Goal: Information Seeking & Learning: Learn about a topic

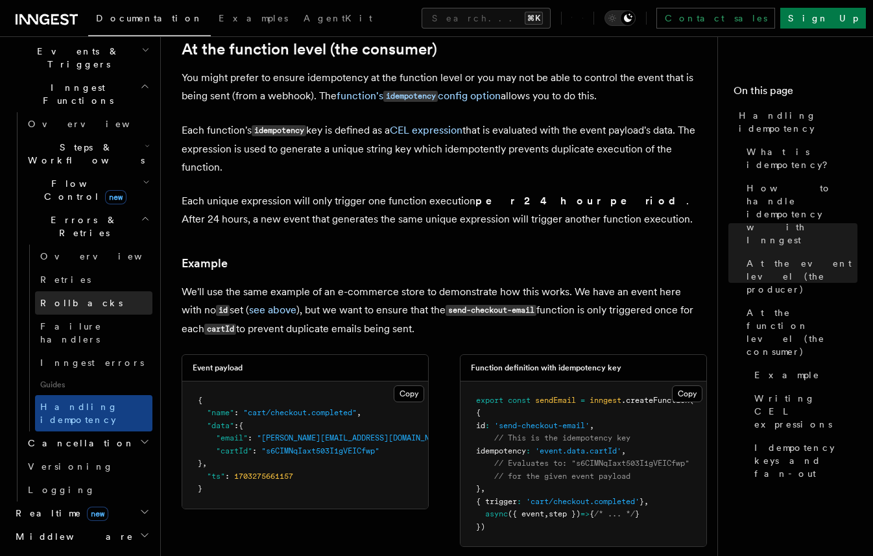
scroll to position [322, 0]
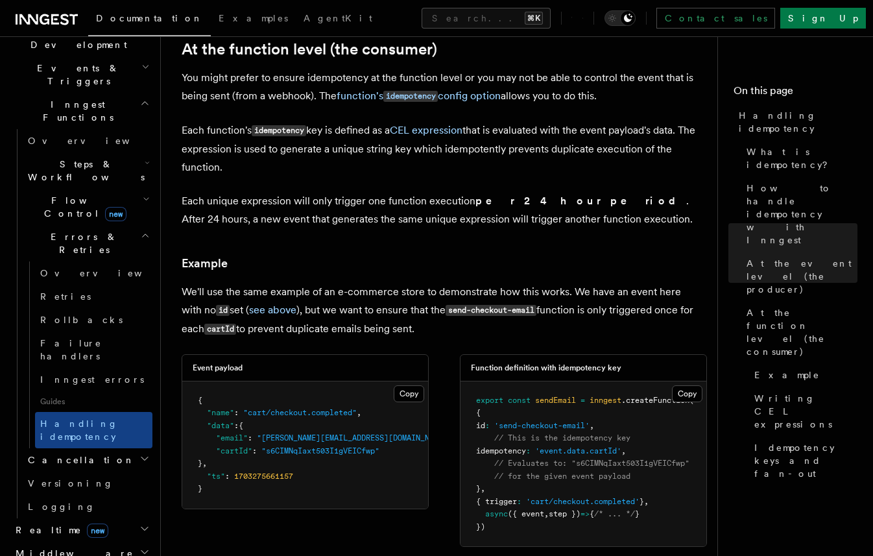
click at [143, 194] on icon "button" at bounding box center [146, 199] width 7 height 10
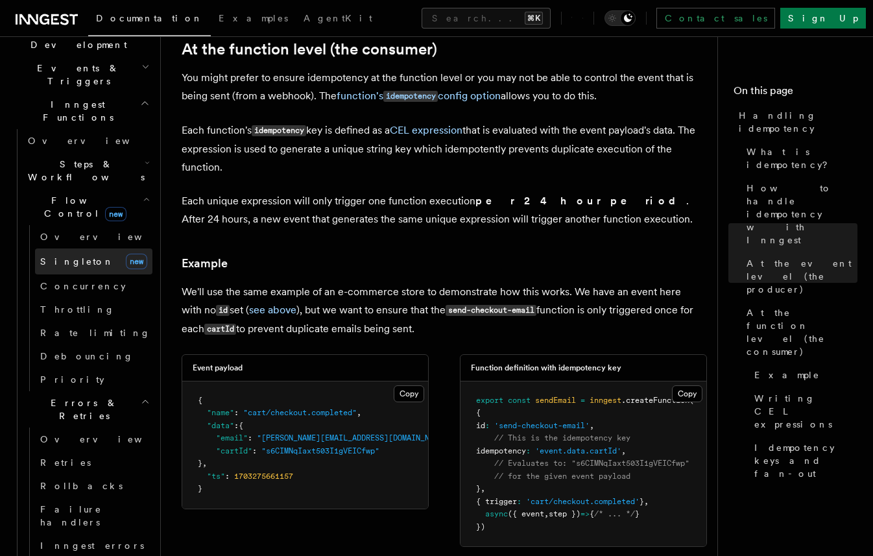
click at [126, 254] on span "new" at bounding box center [136, 262] width 21 height 16
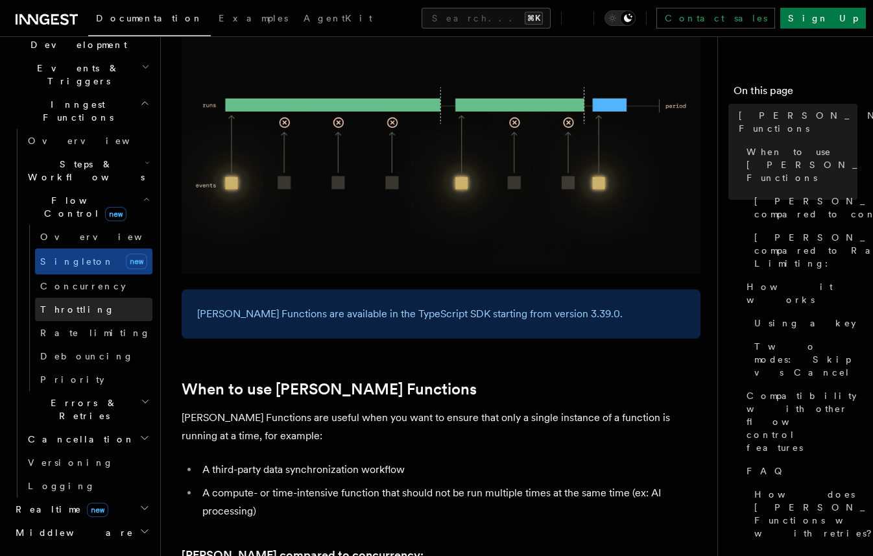
scroll to position [306, 0]
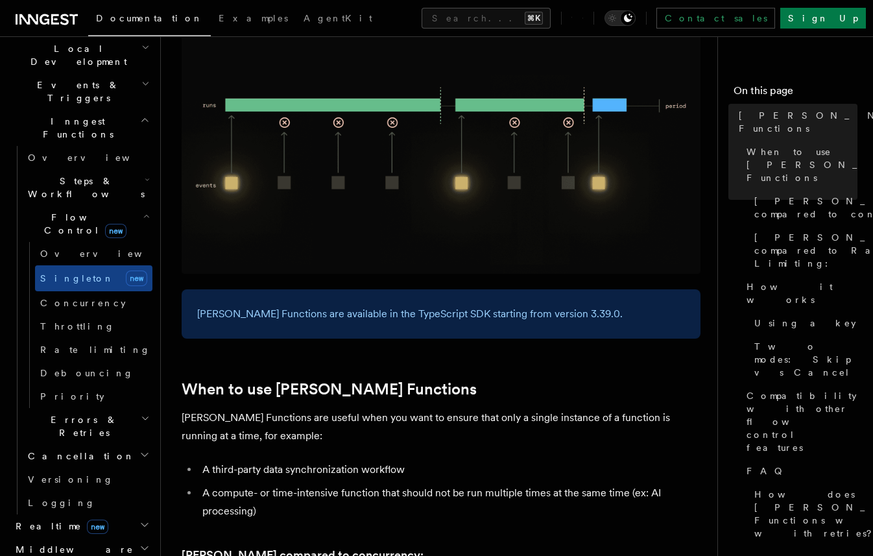
click at [64, 175] on span "Steps & Workflows" at bounding box center [84, 188] width 122 height 26
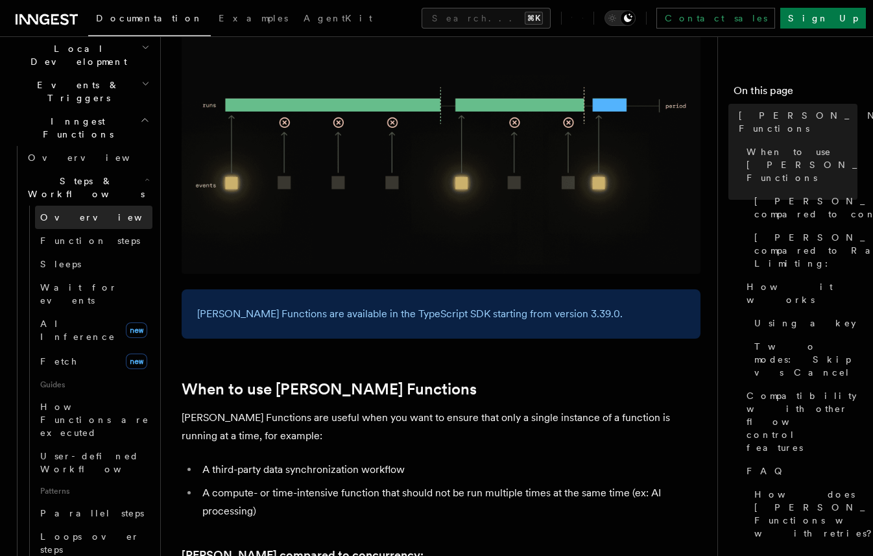
click at [67, 211] on span "Overview" at bounding box center [107, 217] width 134 height 13
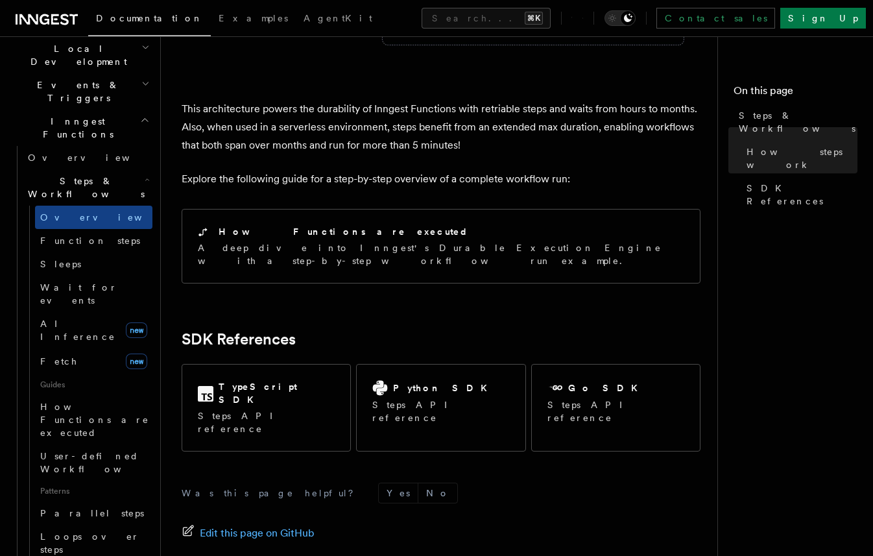
scroll to position [1311, 0]
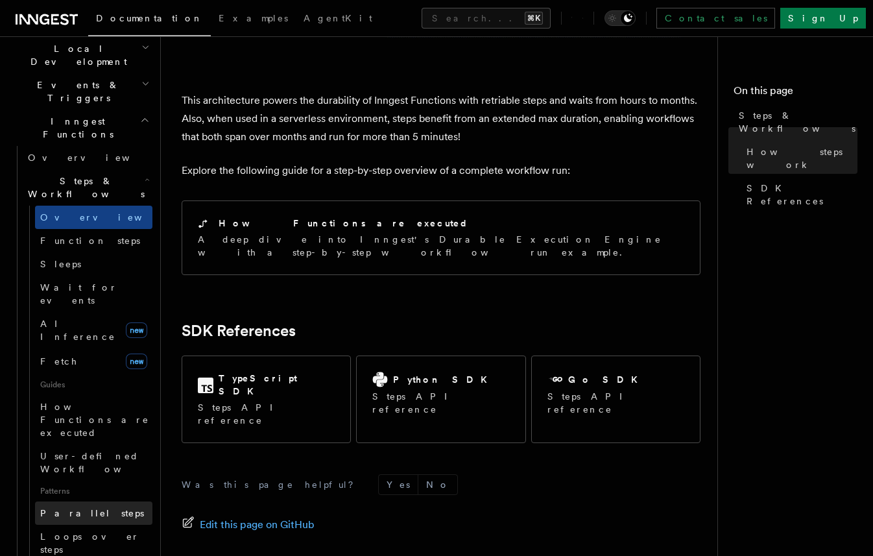
click at [101, 502] on link "Parallel steps" at bounding box center [93, 513] width 117 height 23
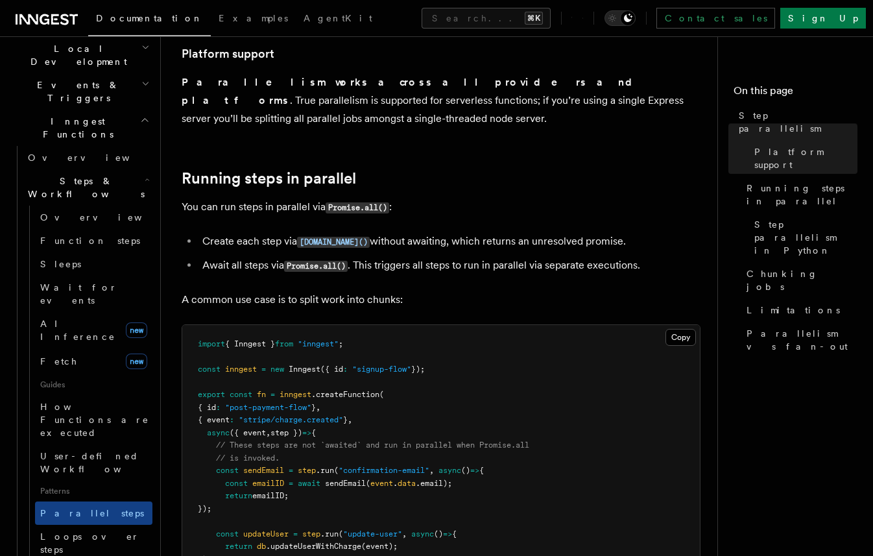
scroll to position [169, 0]
